Goal: Task Accomplishment & Management: Manage account settings

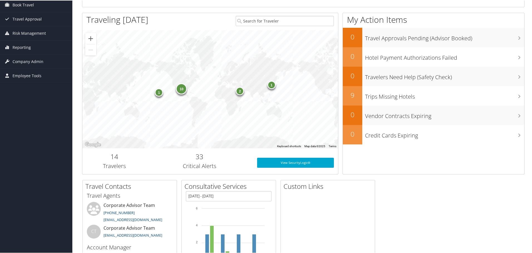
scroll to position [3, 0]
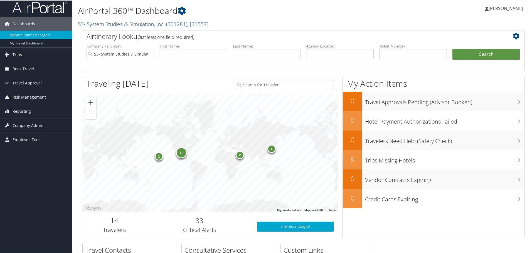
click at [35, 81] on span "Travel Approval" at bounding box center [27, 83] width 29 height 14
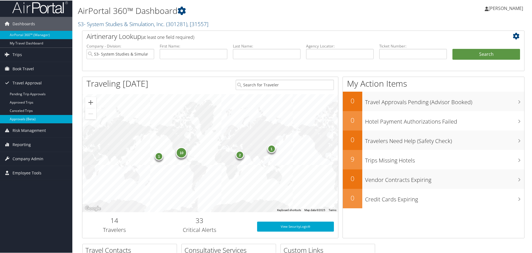
click at [23, 117] on link "Approvals (Beta)" at bounding box center [36, 119] width 72 height 8
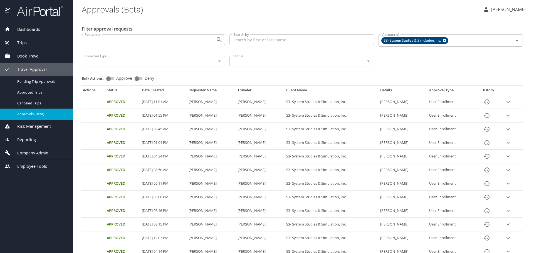
click at [36, 164] on span "Employee Tools" at bounding box center [28, 167] width 37 height 6
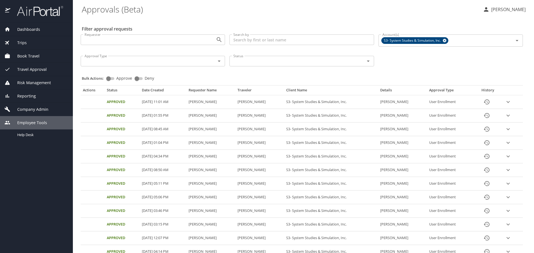
click at [41, 111] on span "Company Admin" at bounding box center [29, 110] width 38 height 6
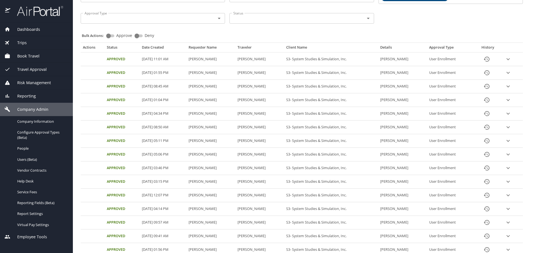
scroll to position [111, 0]
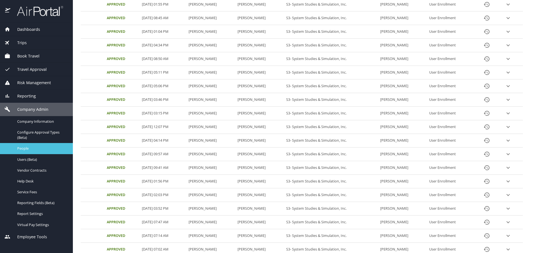
click at [33, 153] on link "People" at bounding box center [36, 148] width 73 height 11
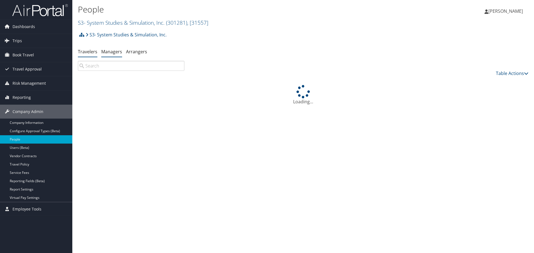
click at [115, 53] on link "Managers" at bounding box center [111, 52] width 21 height 6
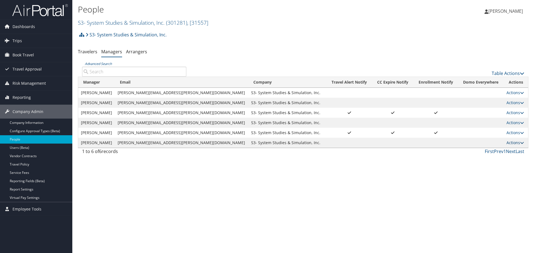
click at [520, 143] on icon at bounding box center [522, 143] width 4 height 4
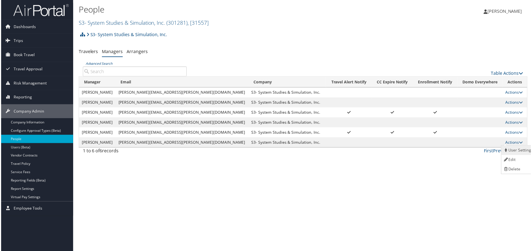
click at [516, 151] on link "User Settings" at bounding box center [519, 150] width 34 height 9
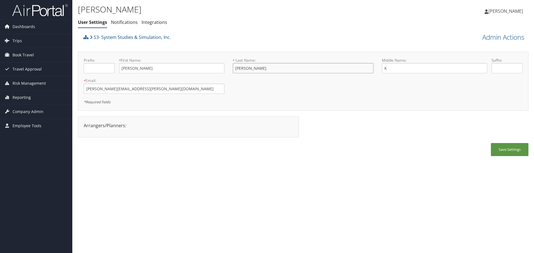
click at [274, 66] on input "Chavez" at bounding box center [303, 68] width 141 height 10
click at [115, 21] on link "Notifications" at bounding box center [124, 22] width 27 height 6
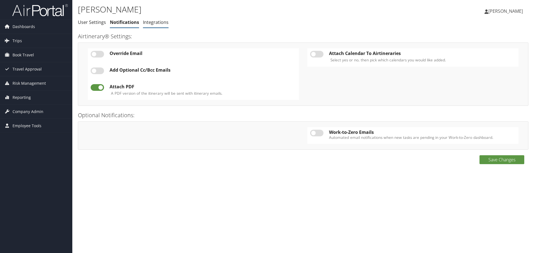
click at [159, 23] on link "Integrations" at bounding box center [156, 22] width 26 height 6
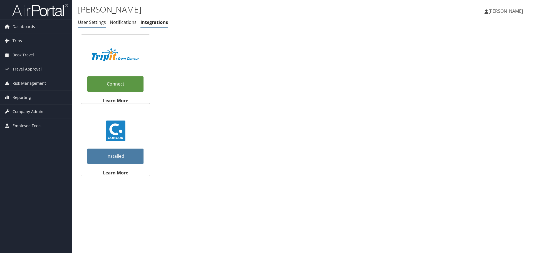
click at [94, 22] on link "User Settings" at bounding box center [92, 22] width 28 height 6
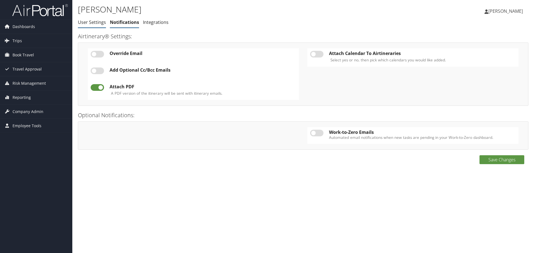
click at [93, 23] on link "User Settings" at bounding box center [92, 22] width 28 height 6
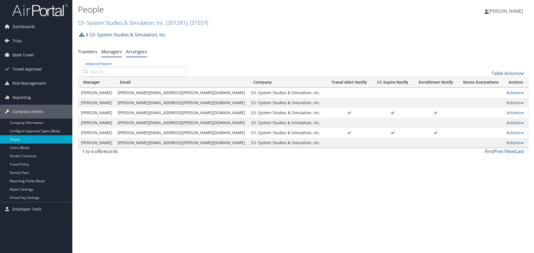
click at [135, 50] on link "Arrangers" at bounding box center [136, 52] width 21 height 6
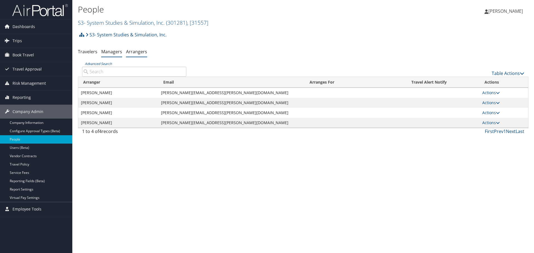
click at [114, 53] on link "Managers" at bounding box center [111, 52] width 21 height 6
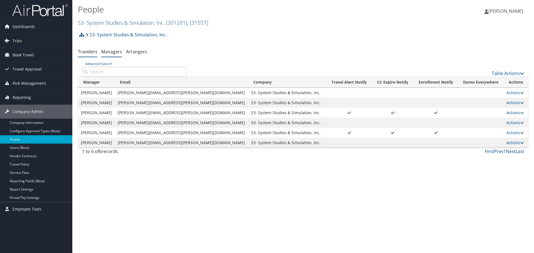
click at [89, 52] on link "Travelers" at bounding box center [87, 52] width 19 height 6
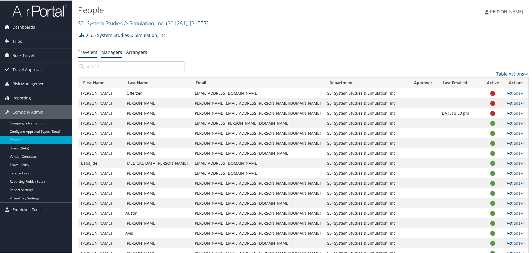
click at [107, 51] on link "Managers" at bounding box center [111, 52] width 21 height 6
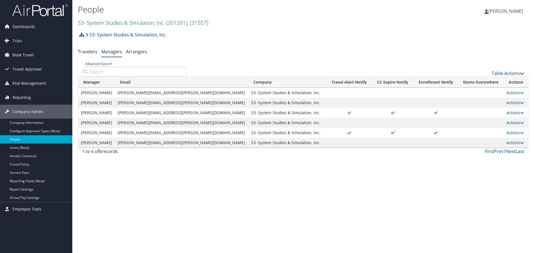
click at [140, 35] on link "S3- System Studies & Simulation, Inc." at bounding box center [126, 34] width 81 height 11
click at [520, 142] on icon at bounding box center [522, 143] width 4 height 4
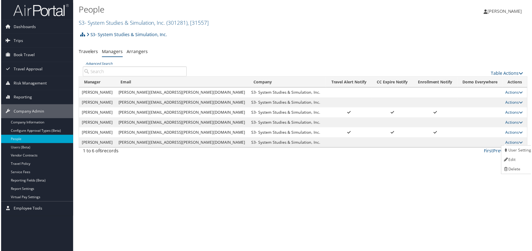
click at [466, 175] on div "People S3- System Studies & Simulation, Inc. ( 301281 ) , [ 31557 ] S3- System …" at bounding box center [303, 126] width 462 height 253
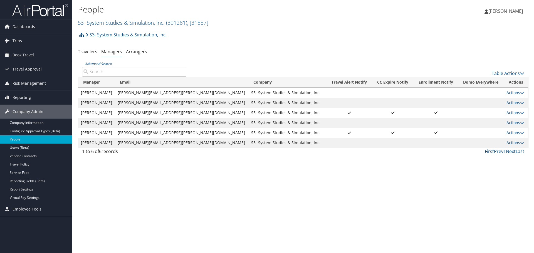
click at [520, 142] on icon at bounding box center [522, 143] width 4 height 4
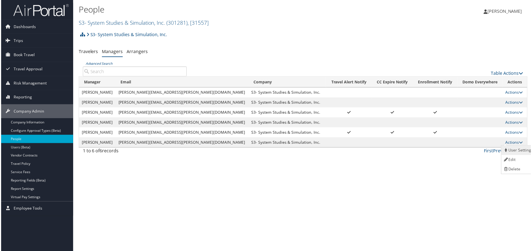
click at [519, 152] on link "User Settings" at bounding box center [519, 150] width 34 height 9
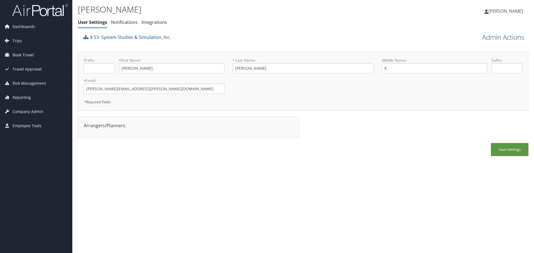
click at [367, 222] on div "Sarah Chavez User Settings Notifications Integrations User Settings Notificatio…" at bounding box center [303, 126] width 462 height 253
click at [25, 27] on span "Dashboards" at bounding box center [24, 27] width 23 height 14
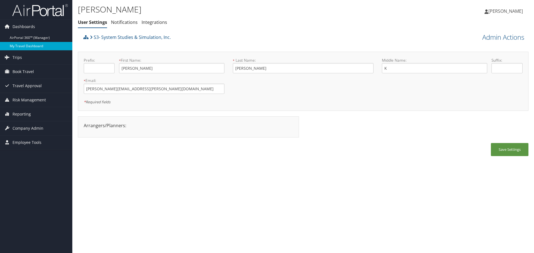
click at [16, 48] on link "My Travel Dashboard" at bounding box center [36, 46] width 72 height 8
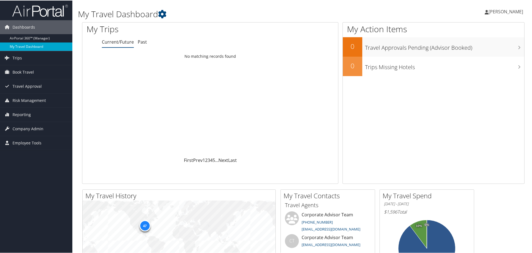
click at [34, 47] on link "My Travel Dashboard" at bounding box center [36, 46] width 72 height 8
click at [26, 74] on span "Book Travel" at bounding box center [23, 72] width 21 height 14
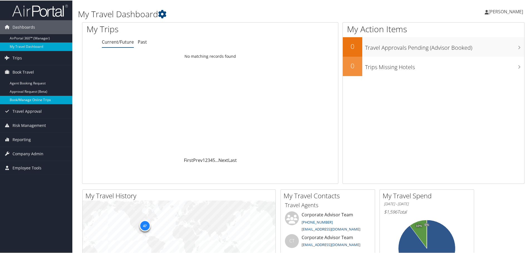
click at [27, 97] on link "Book/Manage Online Trips" at bounding box center [36, 99] width 72 height 8
